Goal: Find specific page/section: Find specific page/section

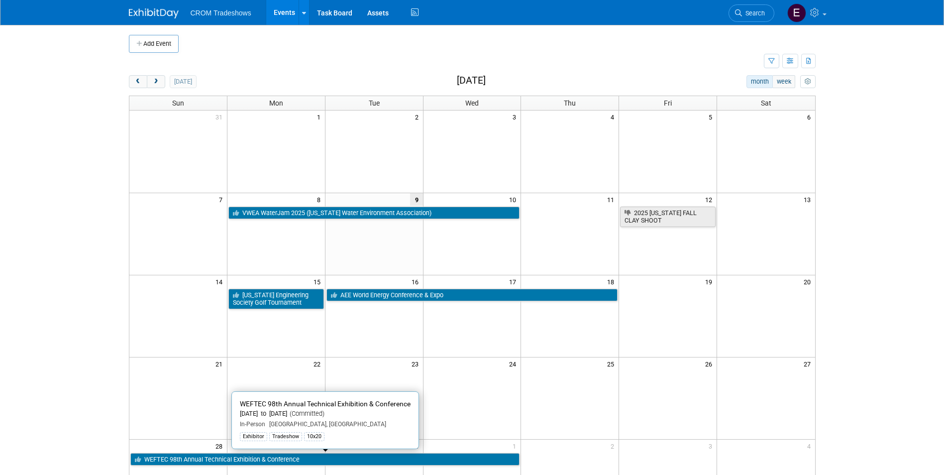
drag, startPoint x: 191, startPoint y: 459, endPoint x: 197, endPoint y: 459, distance: 6.0
click at [191, 459] on link "WEFTEC 98th Annual Technical Exhibition & Conference" at bounding box center [325, 459] width 390 height 13
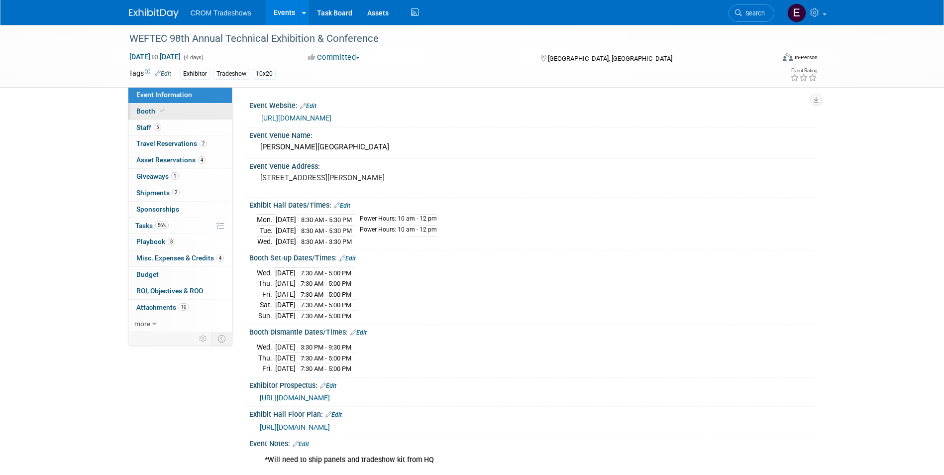
click at [179, 113] on link "Booth" at bounding box center [180, 112] width 104 height 16
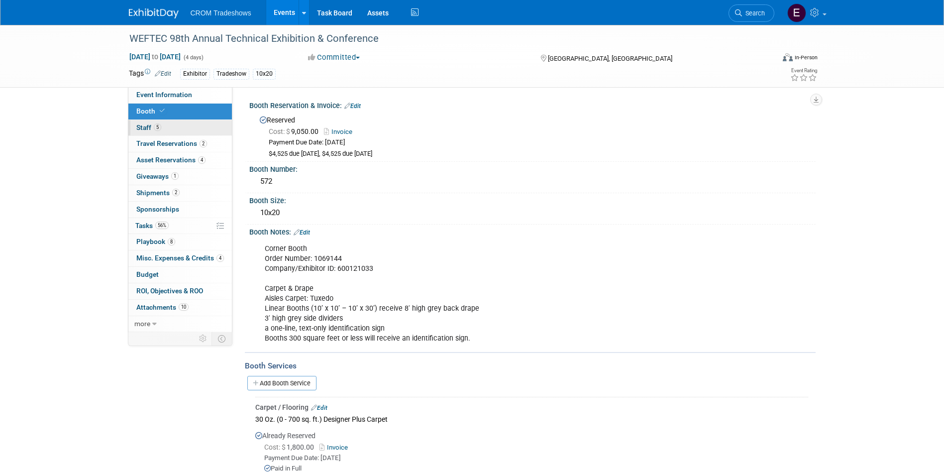
click at [159, 130] on span "5" at bounding box center [157, 126] width 7 height 7
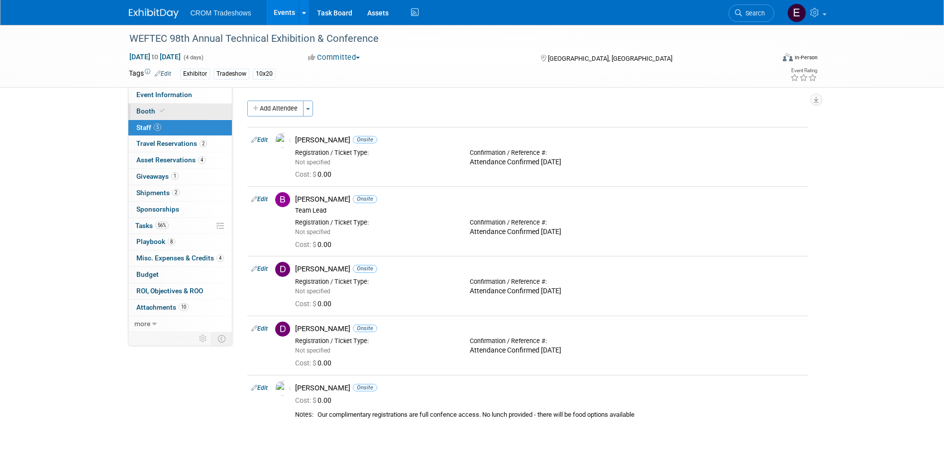
click at [177, 110] on link "Booth" at bounding box center [180, 112] width 104 height 16
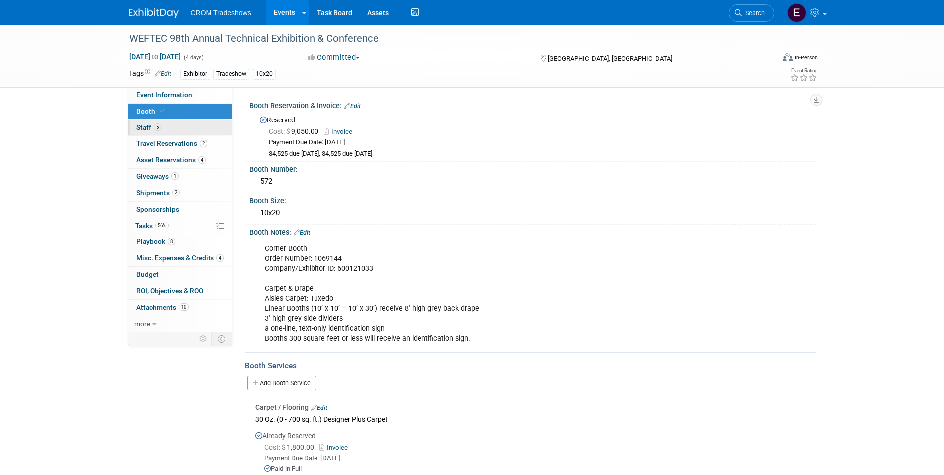
click at [172, 120] on link "5 Staff 5" at bounding box center [180, 128] width 104 height 16
